Goal: Information Seeking & Learning: Learn about a topic

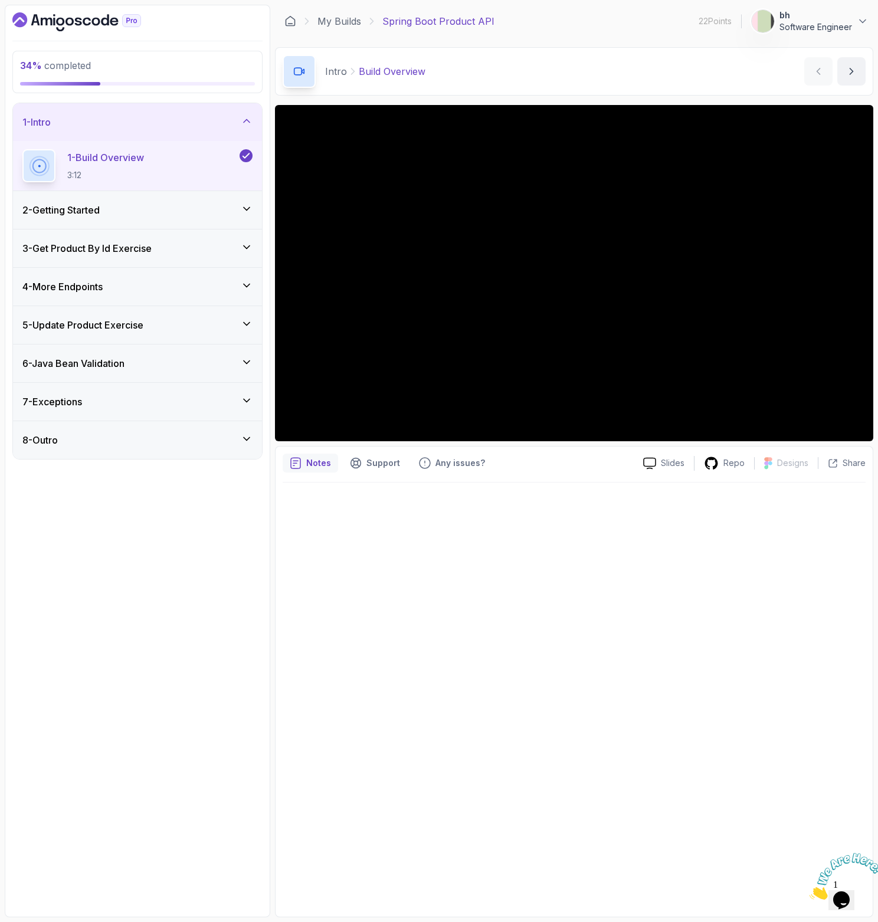
click at [809, 891] on icon "Close" at bounding box center [809, 896] width 0 height 10
click at [119, 232] on div "3 - Get Product By Id Exercise" at bounding box center [137, 248] width 249 height 38
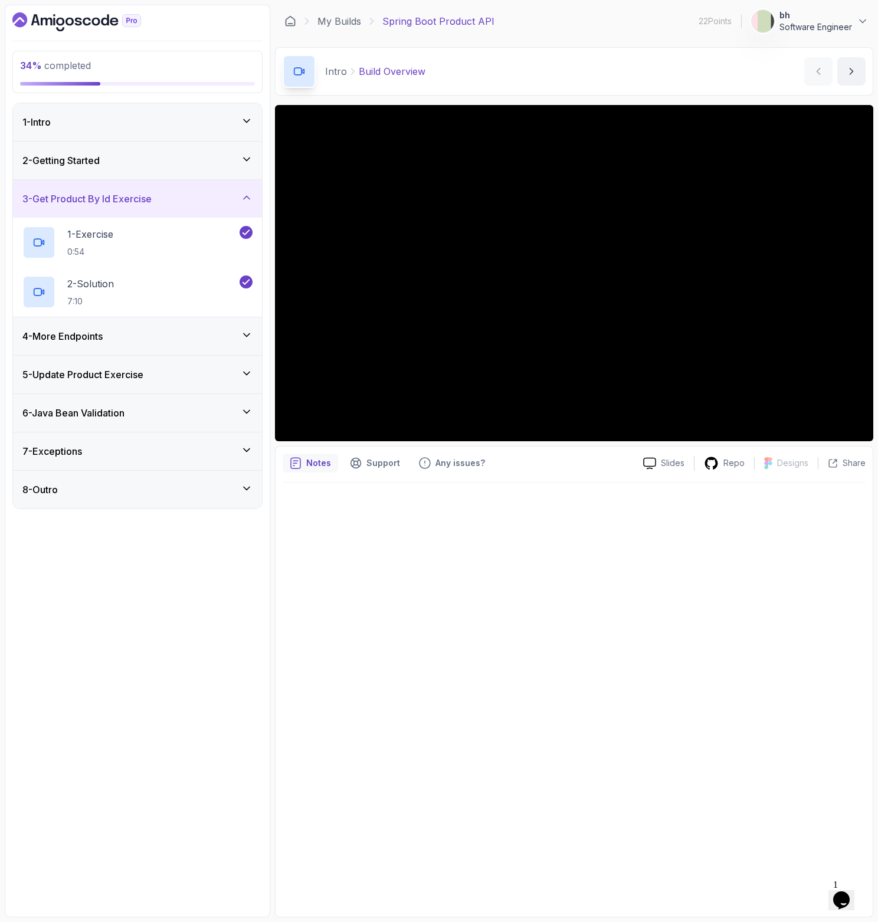
click at [130, 335] on div "4 - More Endpoints" at bounding box center [137, 336] width 230 height 14
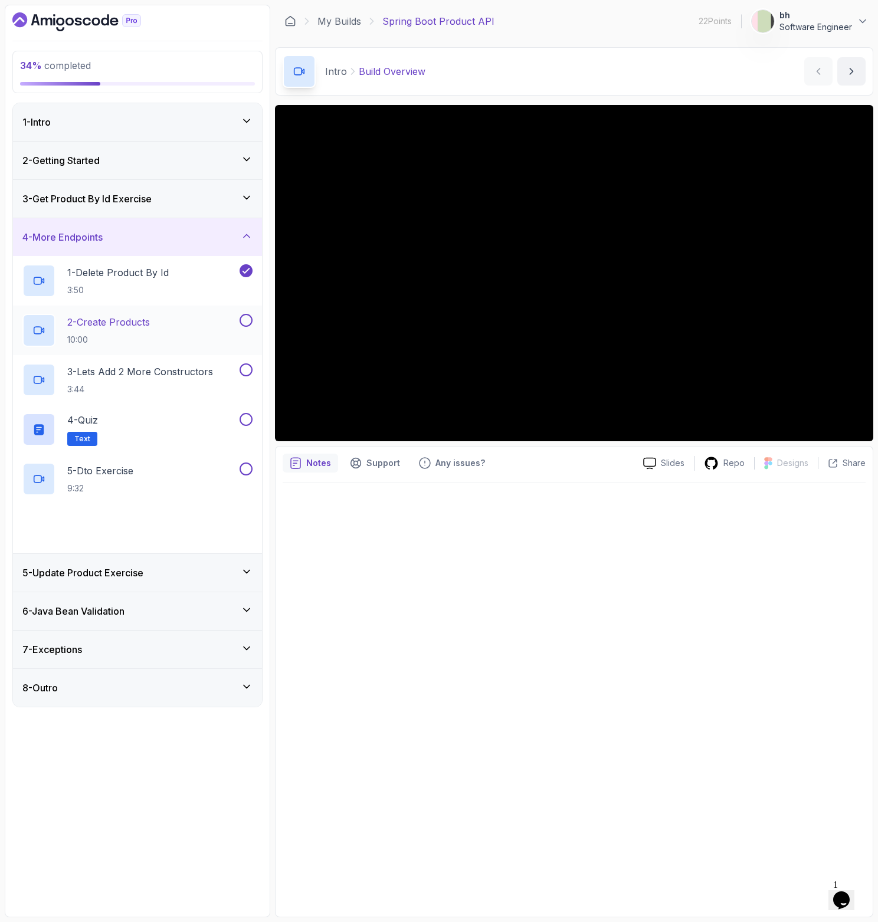
click at [149, 330] on h2 "2 - Create Products 10:00" at bounding box center [108, 330] width 83 height 31
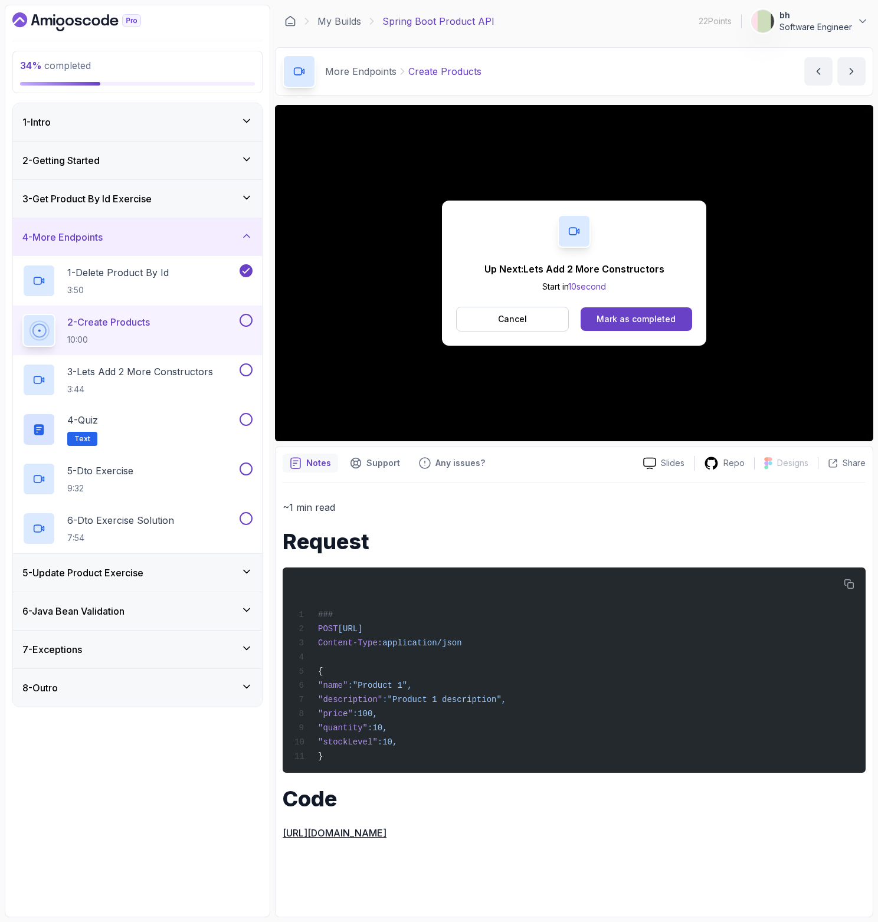
click at [660, 324] on div "Mark as completed" at bounding box center [635, 319] width 79 height 12
